Goal: Task Accomplishment & Management: Use online tool/utility

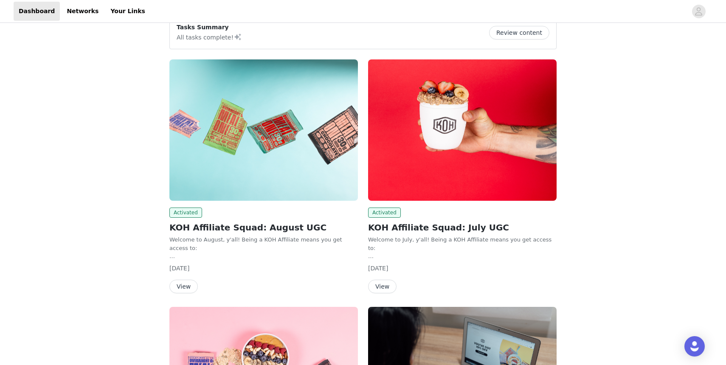
scroll to position [80, 0]
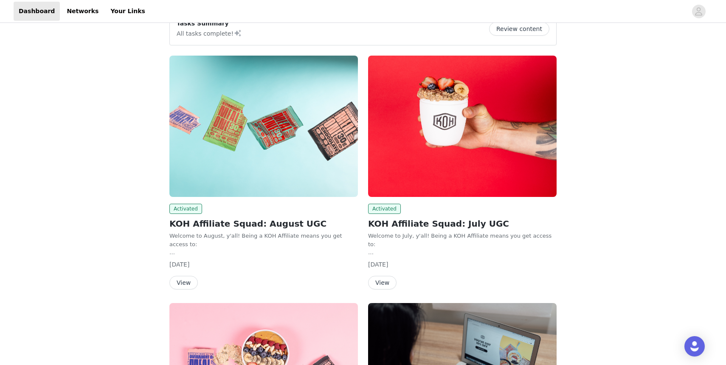
click at [236, 171] on img at bounding box center [263, 126] width 188 height 141
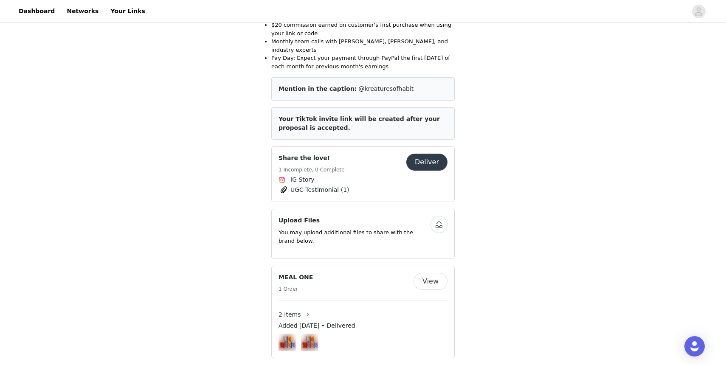
scroll to position [244, 0]
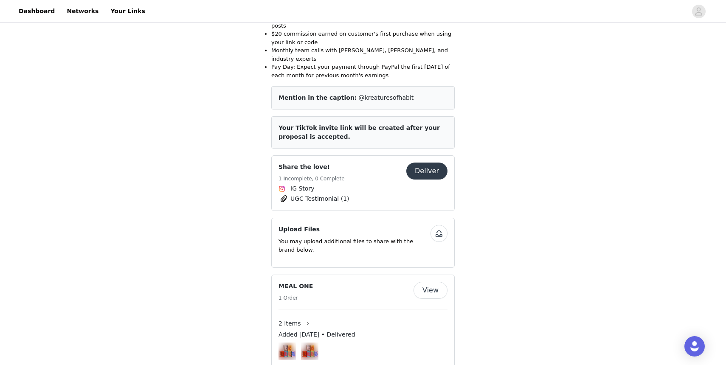
click at [424, 163] on button "Deliver" at bounding box center [426, 171] width 41 height 17
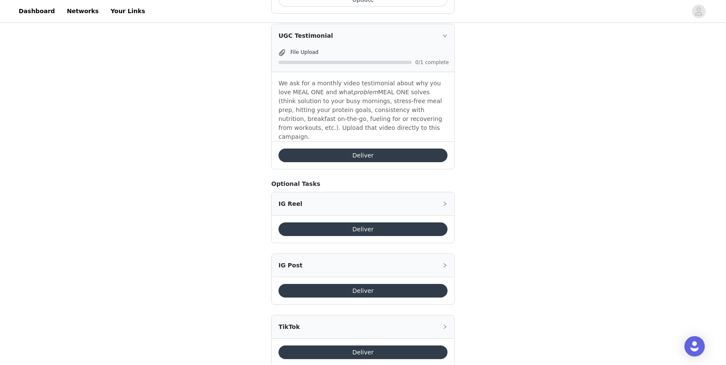
scroll to position [466, 0]
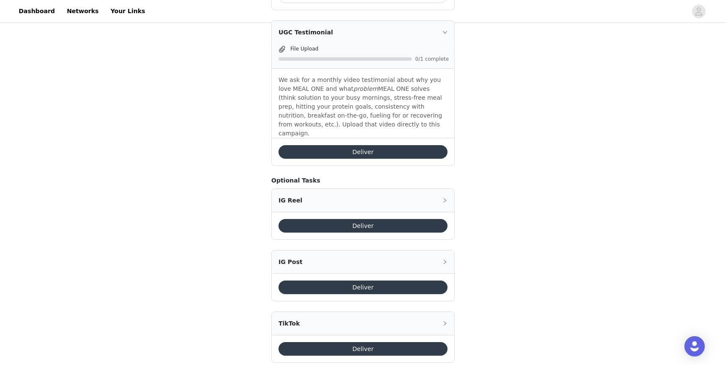
click at [343, 281] on button "Deliver" at bounding box center [362, 288] width 169 height 14
